Goal: Task Accomplishment & Management: Use online tool/utility

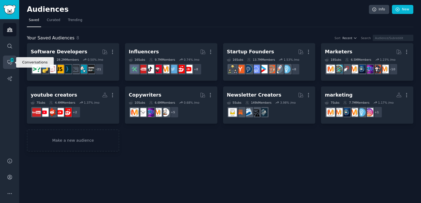
click at [10, 62] on icon "Sidebar" at bounding box center [12, 60] width 5 height 5
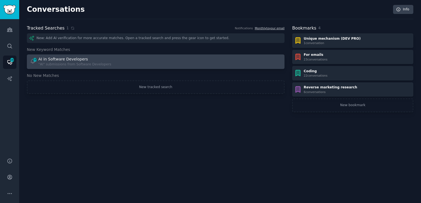
click at [42, 62] on div "AI in Software Developers" at bounding box center [63, 59] width 50 height 6
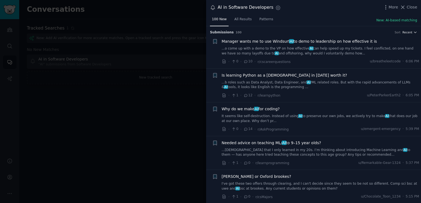
click at [411, 32] on button "Recent" at bounding box center [409, 32] width 15 height 4
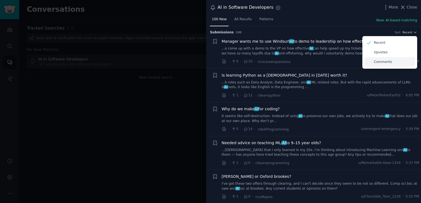
click at [377, 61] on p "Comments" at bounding box center [383, 62] width 18 height 5
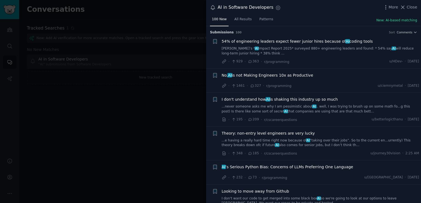
click at [174, 101] on div at bounding box center [210, 101] width 421 height 203
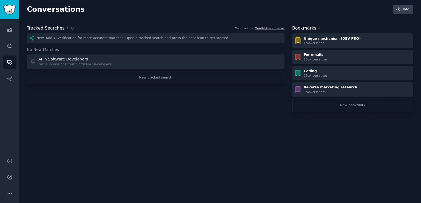
click at [264, 27] on link "Monthly to your email" at bounding box center [270, 28] width 30 height 3
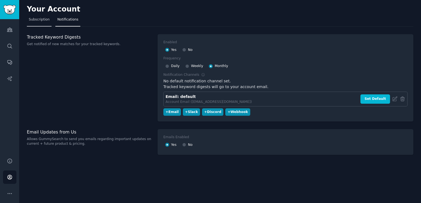
click at [41, 22] on link "Subscription" at bounding box center [39, 20] width 25 height 11
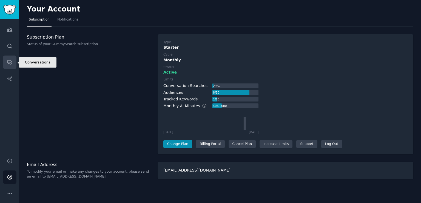
click at [14, 62] on link "Conversations" at bounding box center [9, 62] width 13 height 13
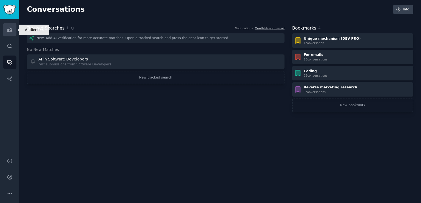
click at [10, 30] on icon "Sidebar" at bounding box center [10, 30] width 6 height 6
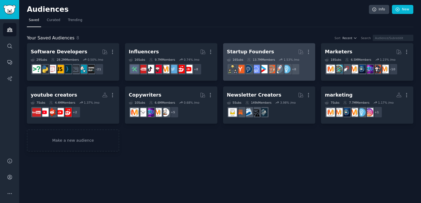
click at [261, 49] on div "Startup Founders" at bounding box center [250, 52] width 47 height 7
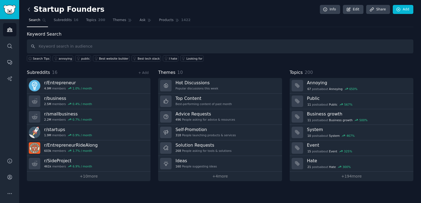
click at [30, 7] on icon at bounding box center [29, 10] width 6 height 6
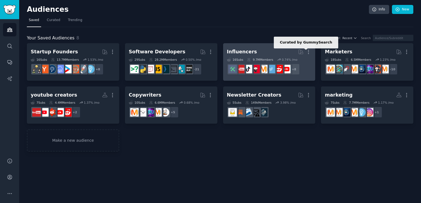
click at [299, 53] on icon at bounding box center [301, 52] width 6 height 6
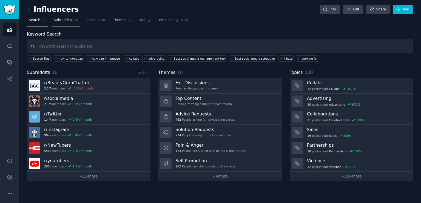
click at [64, 22] on span "Subreddits" at bounding box center [63, 20] width 18 height 5
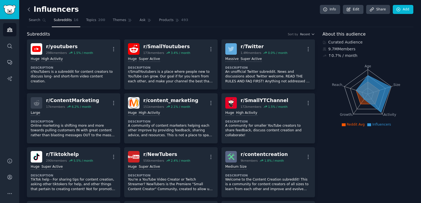
click at [27, 8] on icon at bounding box center [29, 10] width 6 height 6
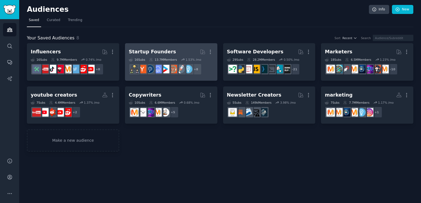
click at [164, 52] on div "Startup Founders" at bounding box center [152, 52] width 47 height 7
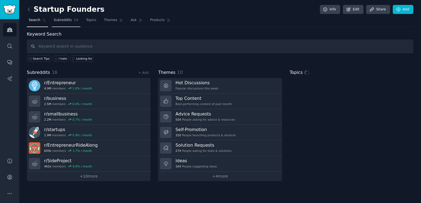
click at [66, 23] on link "Subreddits 16" at bounding box center [66, 21] width 28 height 11
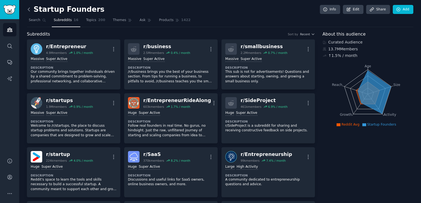
click at [28, 11] on icon at bounding box center [29, 10] width 6 height 6
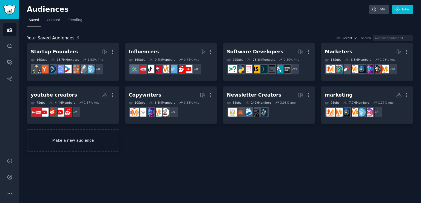
click at [73, 145] on link "Make a new audience" at bounding box center [73, 141] width 92 height 22
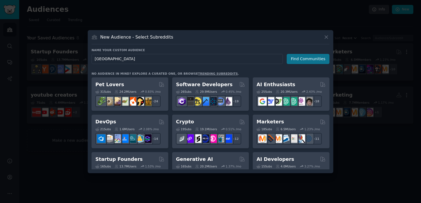
type input "[GEOGRAPHIC_DATA]"
click at [308, 62] on button "Find Communities" at bounding box center [308, 59] width 43 height 10
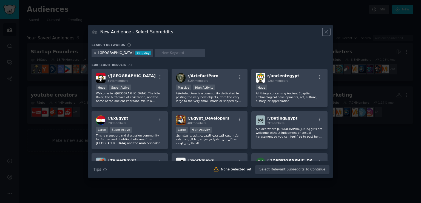
click at [324, 34] on icon at bounding box center [326, 32] width 6 height 6
